Goal: Use online tool/utility: Utilize a website feature to perform a specific function

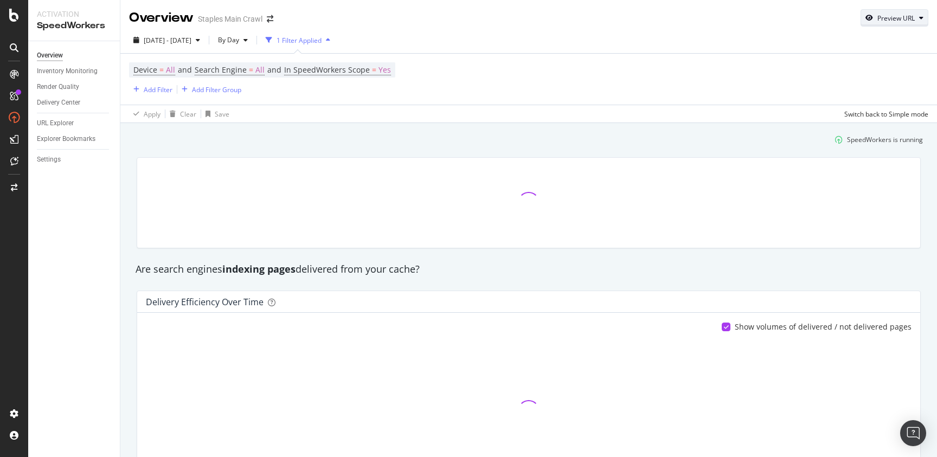
click at [894, 16] on div "Preview URL" at bounding box center [895, 18] width 37 height 9
click at [838, 65] on input "url" at bounding box center [861, 68] width 118 height 19
paste input "[URL][DOMAIN_NAME]"
type input "[URL][DOMAIN_NAME]"
click at [912, 91] on div "Preview" at bounding box center [908, 88] width 24 height 9
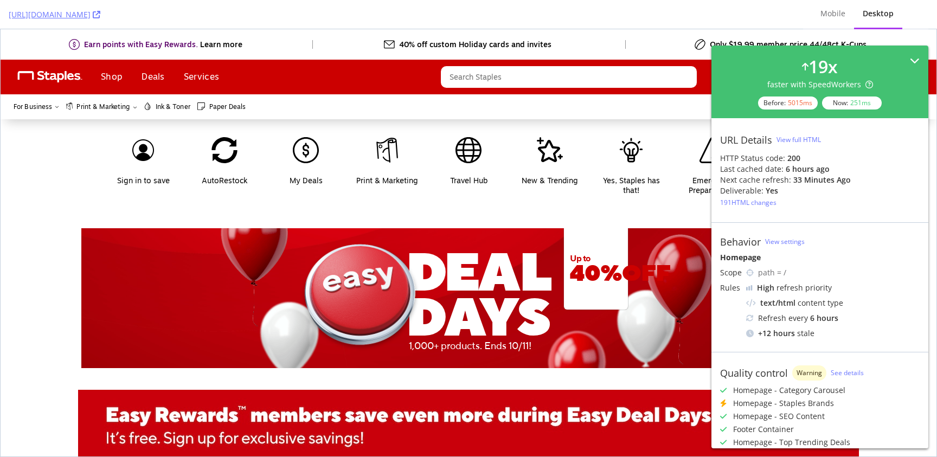
click at [912, 56] on icon at bounding box center [915, 61] width 10 height 10
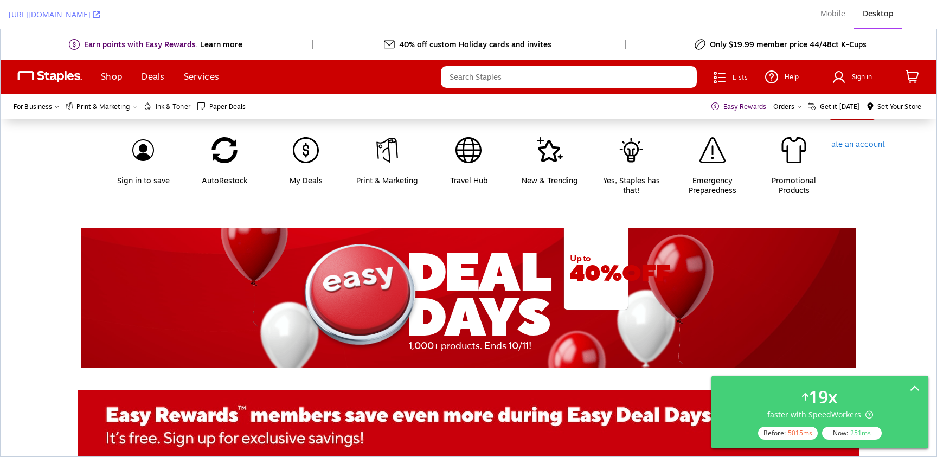
click at [886, 284] on div "D EAL DAYS 1,000+ products. Ends 10/11! Up to 40% OFF" at bounding box center [469, 298] width 936 height 140
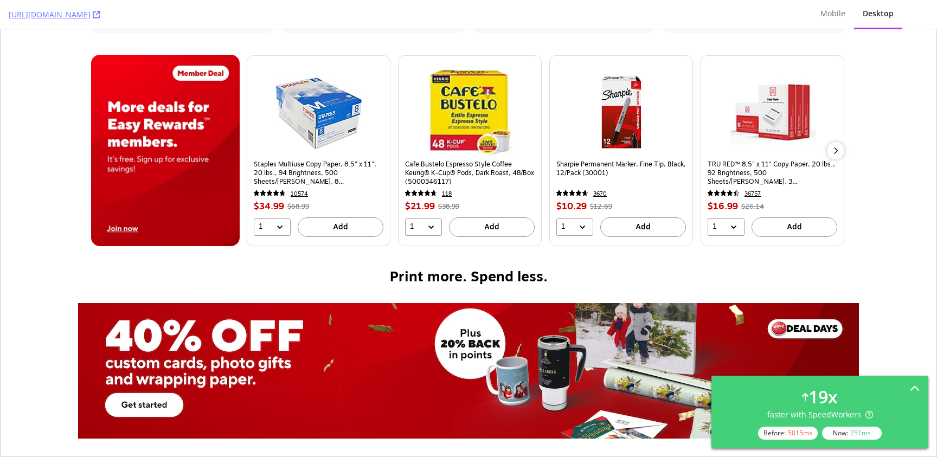
scroll to position [888, 0]
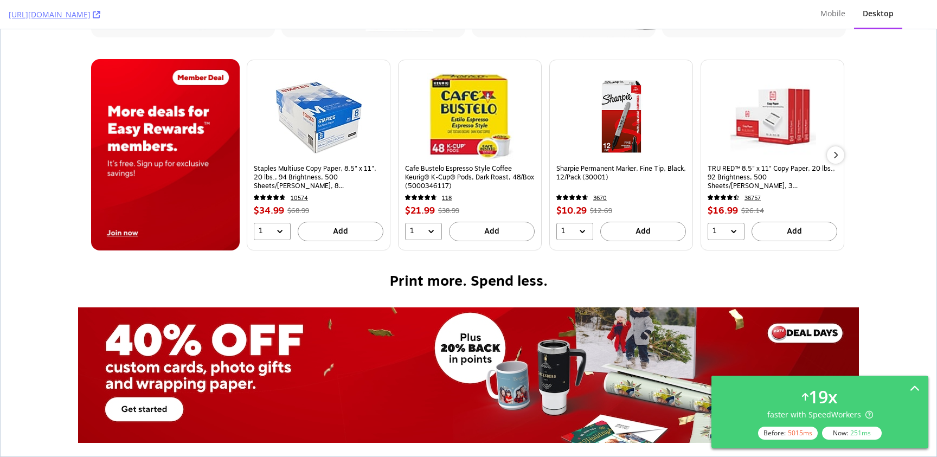
click at [837, 156] on icon "content" at bounding box center [835, 155] width 7 height 7
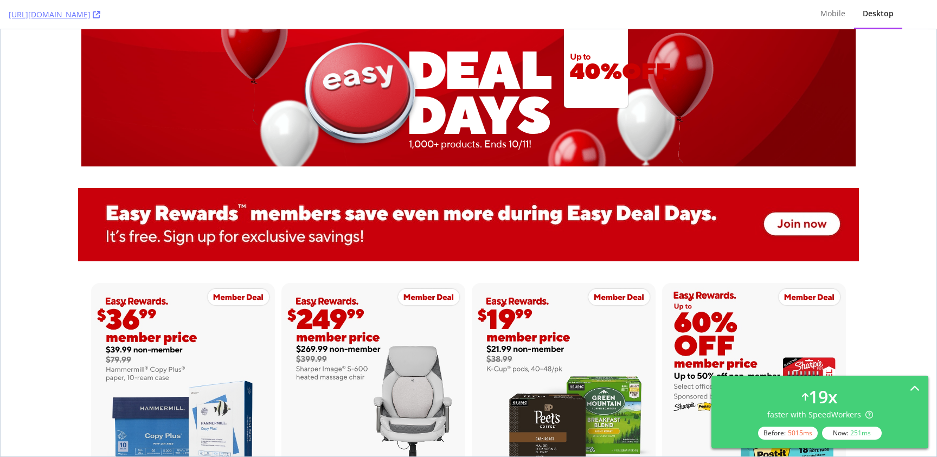
scroll to position [0, 0]
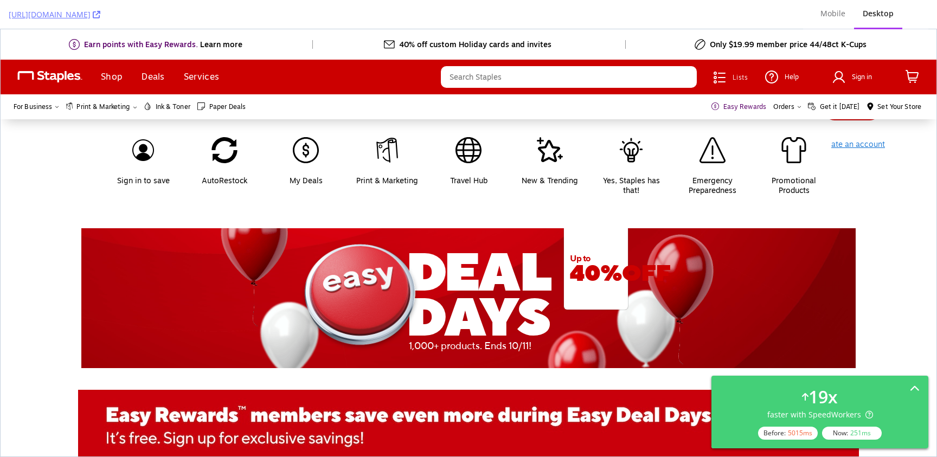
click at [861, 145] on span "Create an account" at bounding box center [852, 144] width 66 height 11
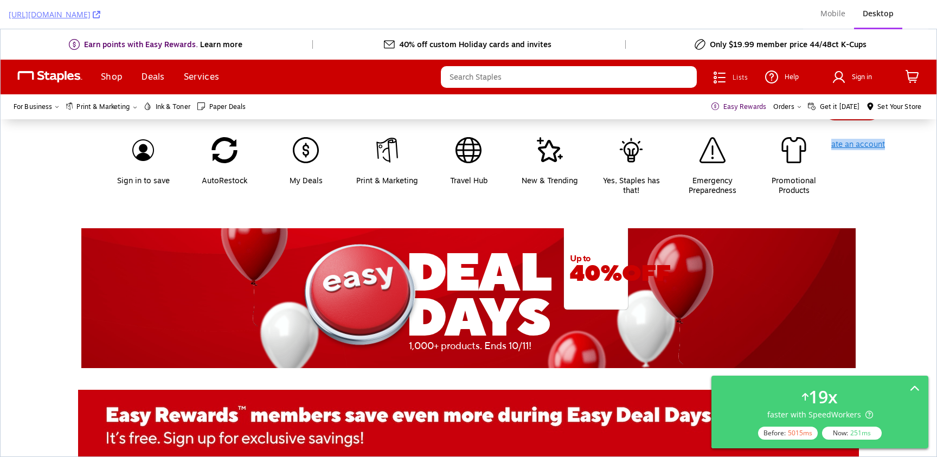
click at [861, 145] on span "Create an account" at bounding box center [852, 144] width 66 height 11
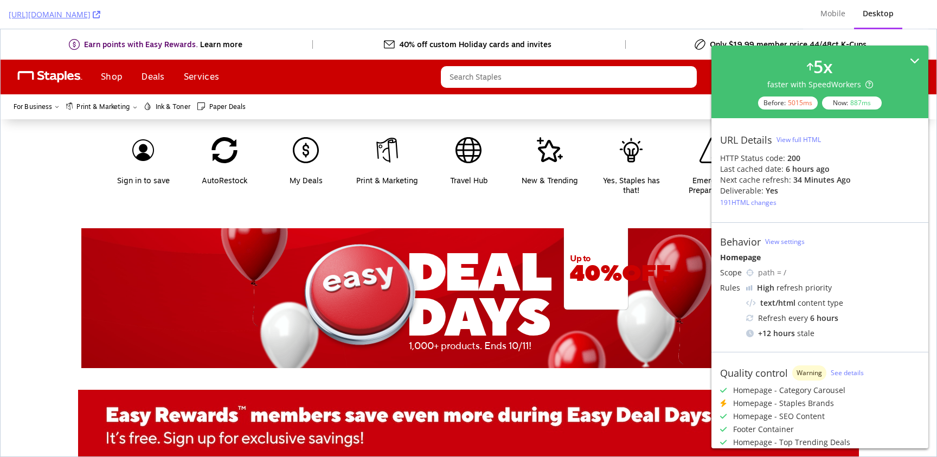
click at [914, 54] on div "5 x faster with SpeedWorkers Before: 5015 ms Now: 887 ms" at bounding box center [820, 81] width 200 height 55
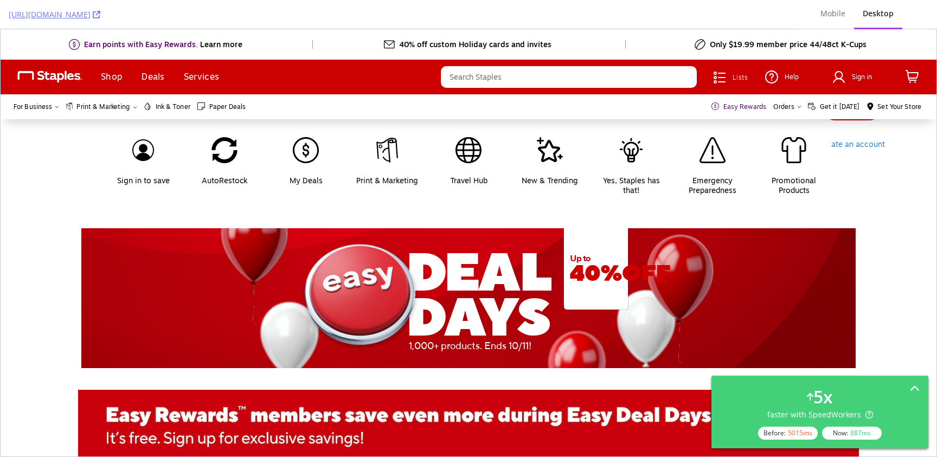
click at [853, 150] on div "Sign in New customer? Create an account" at bounding box center [852, 122] width 83 height 69
click at [849, 149] on div "Sign in to save AutoRestock My Deals Print & Marketing Travel Hub New & Trendin…" at bounding box center [468, 162] width 761 height 82
click at [847, 147] on div "Sign in to save AutoRestock My Deals Print & Marketing Travel Hub New & Trendin…" at bounding box center [468, 162] width 761 height 82
click at [884, 162] on div "Sign in to save AutoRestock My Deals Print & Marketing Travel Hub New & Trendin…" at bounding box center [469, 162] width 936 height 87
click at [870, 142] on span "Create an account" at bounding box center [852, 144] width 66 height 11
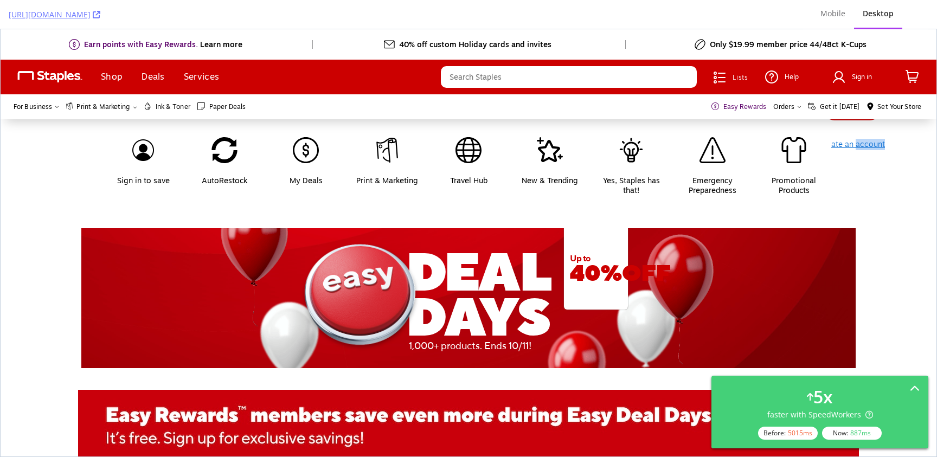
click at [870, 142] on span "Create an account" at bounding box center [852, 144] width 66 height 11
click at [835, 10] on div "Mobile" at bounding box center [832, 13] width 25 height 11
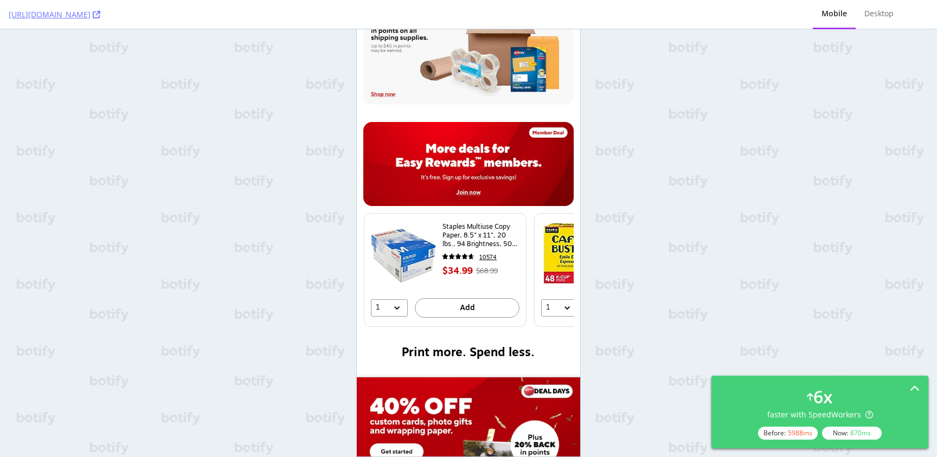
scroll to position [1326, 0]
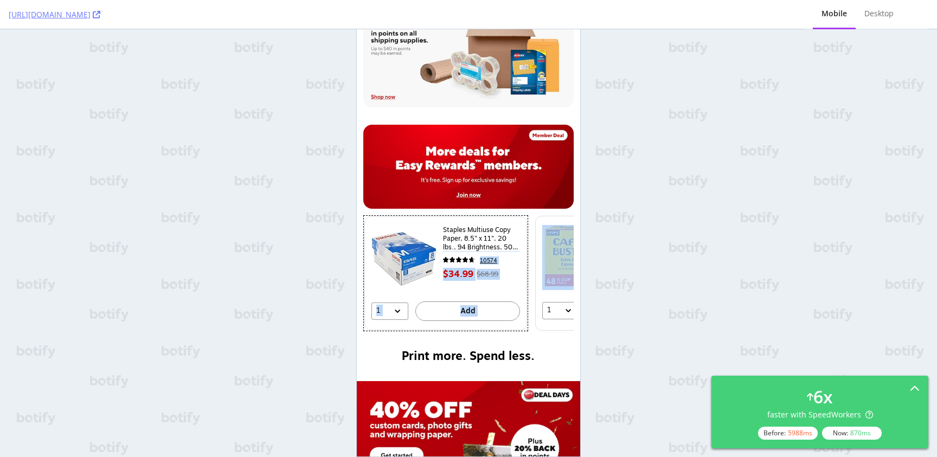
drag, startPoint x: 522, startPoint y: 252, endPoint x: 556, endPoint y: 256, distance: 34.4
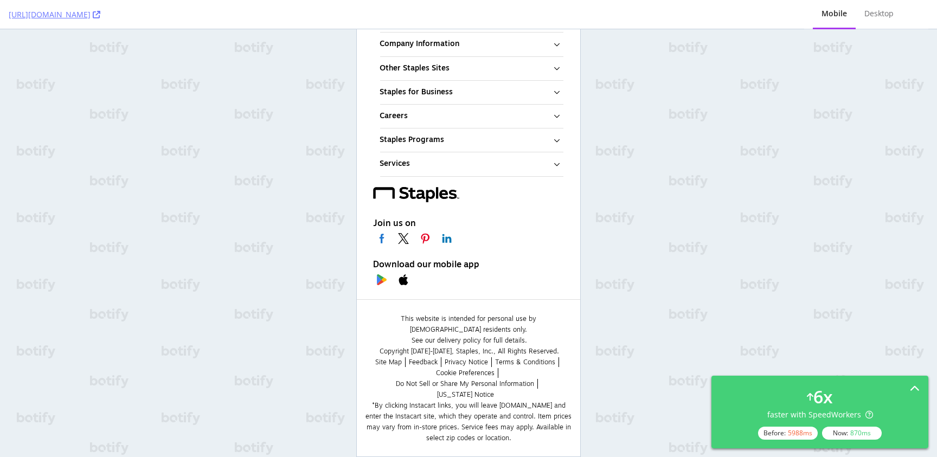
scroll to position [6082, 0]
